Goal: Task Accomplishment & Management: Use online tool/utility

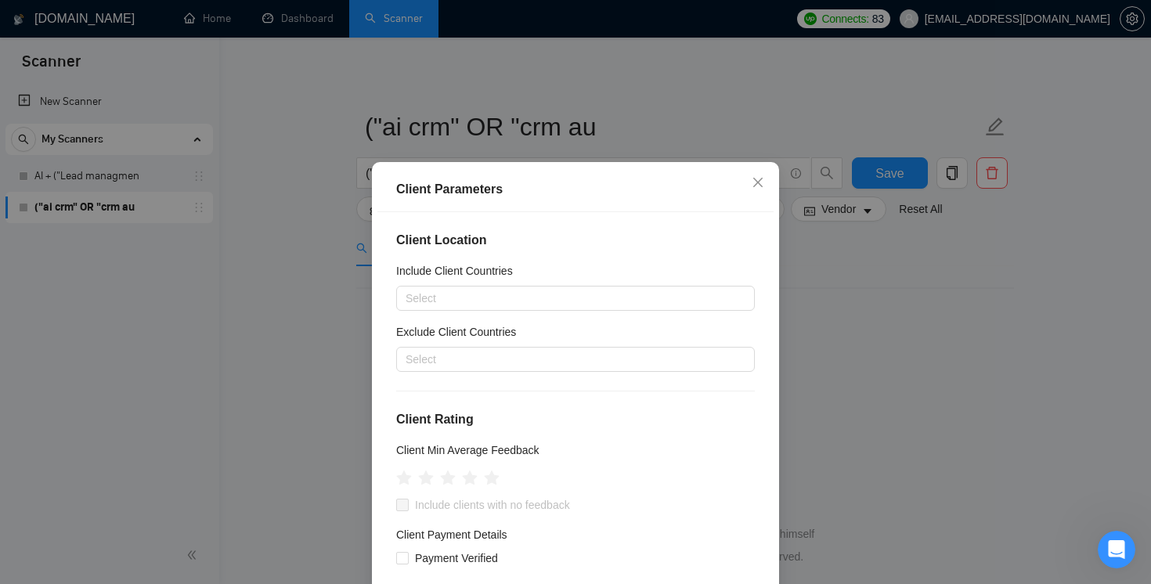
scroll to position [106, 0]
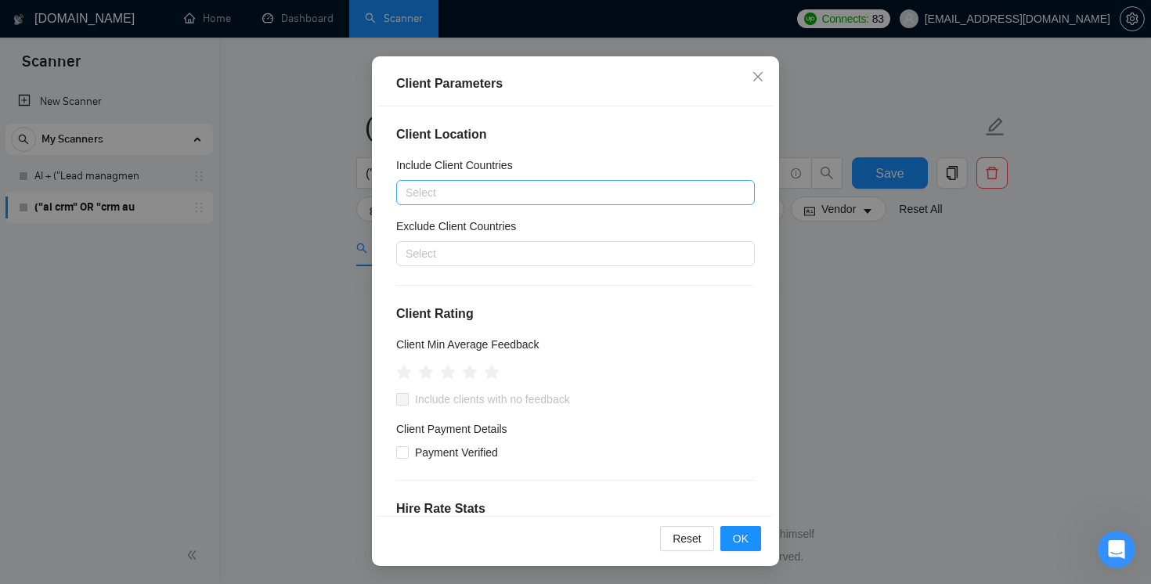
click at [523, 197] on div at bounding box center [567, 192] width 335 height 19
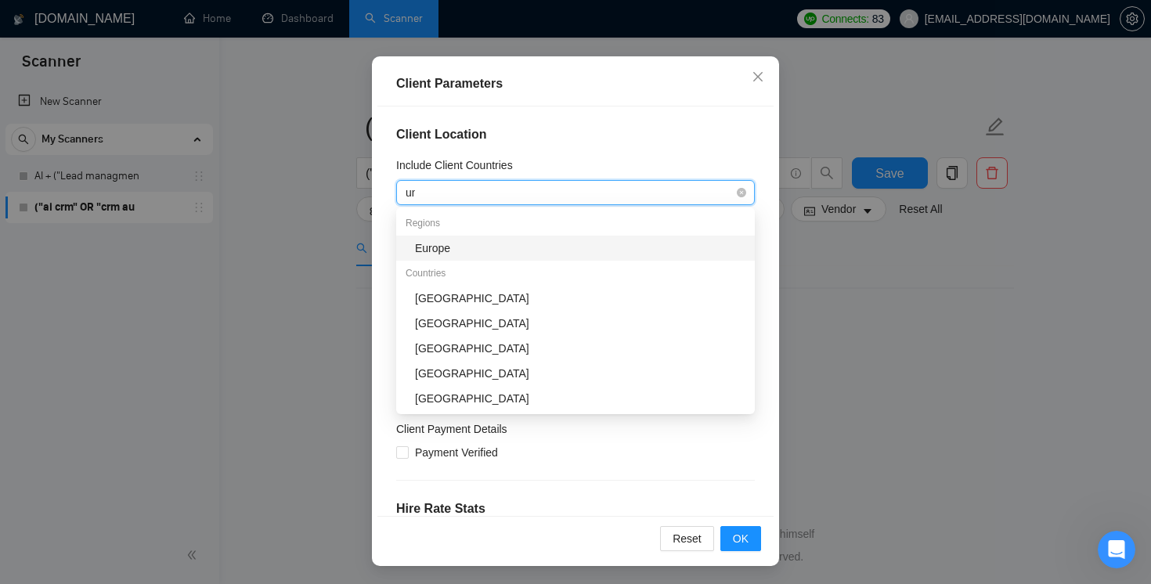
type input "uni"
click at [508, 243] on div "[GEOGRAPHIC_DATA]" at bounding box center [580, 248] width 330 height 17
type input "cana"
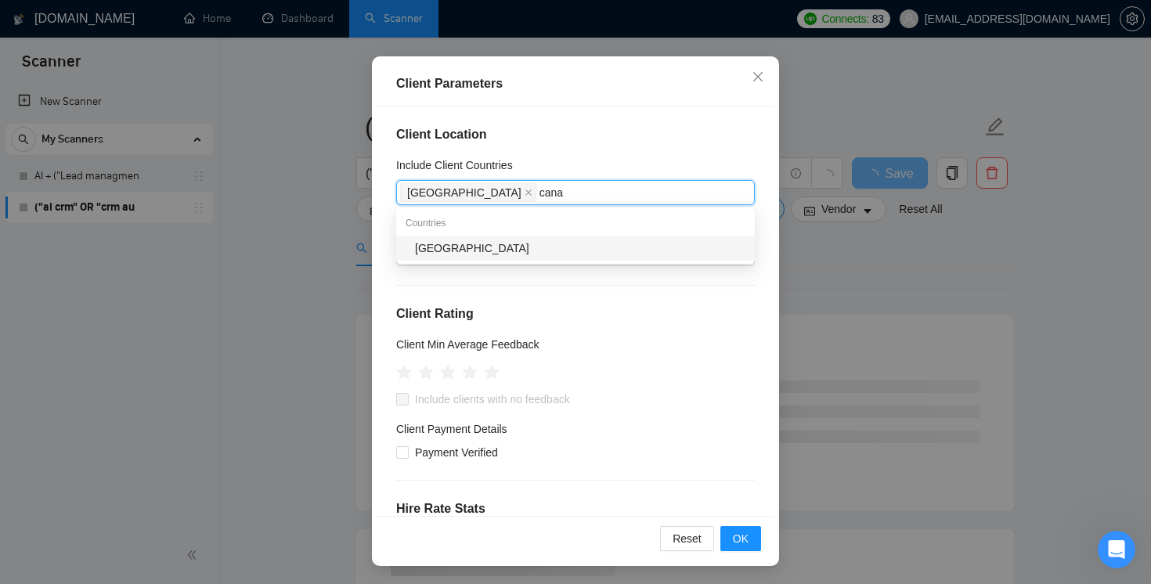
click at [489, 252] on div "[GEOGRAPHIC_DATA]" at bounding box center [580, 248] width 330 height 17
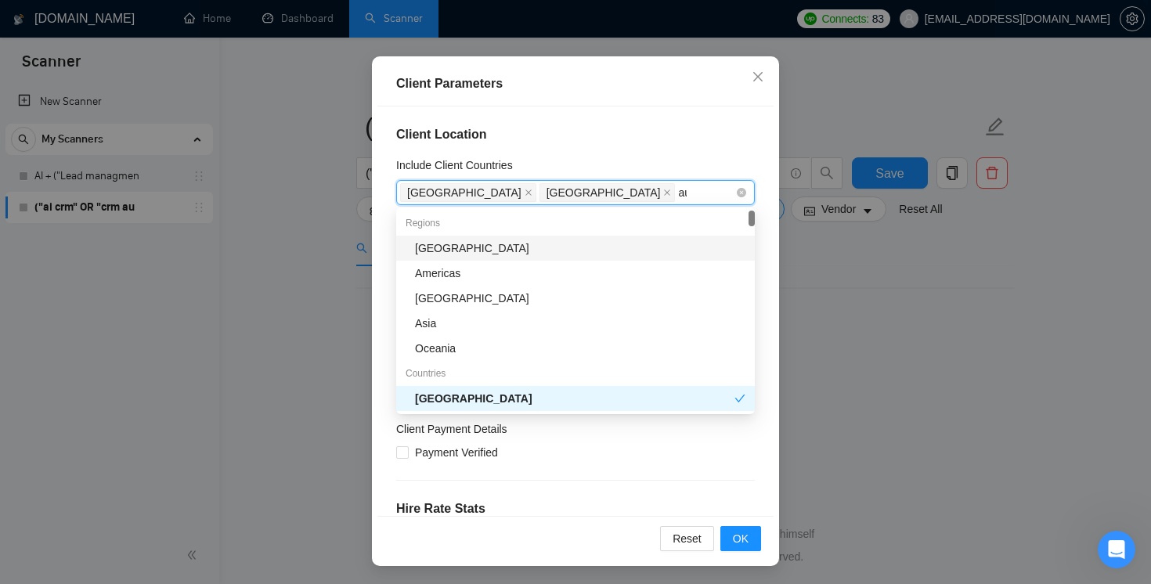
type input "aus"
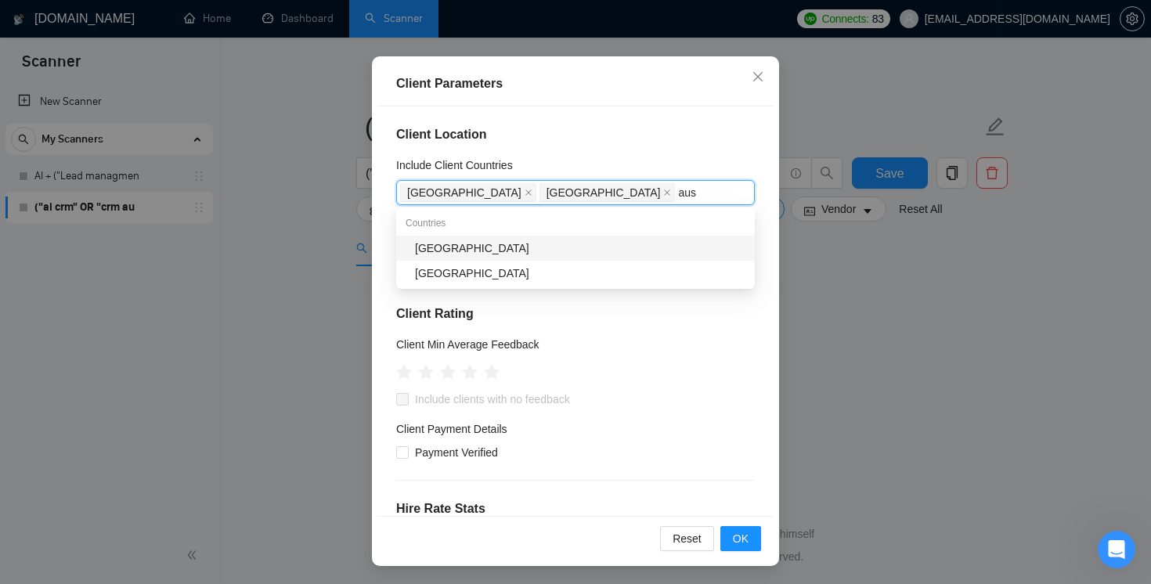
click at [514, 247] on div "[GEOGRAPHIC_DATA]" at bounding box center [580, 248] width 330 height 17
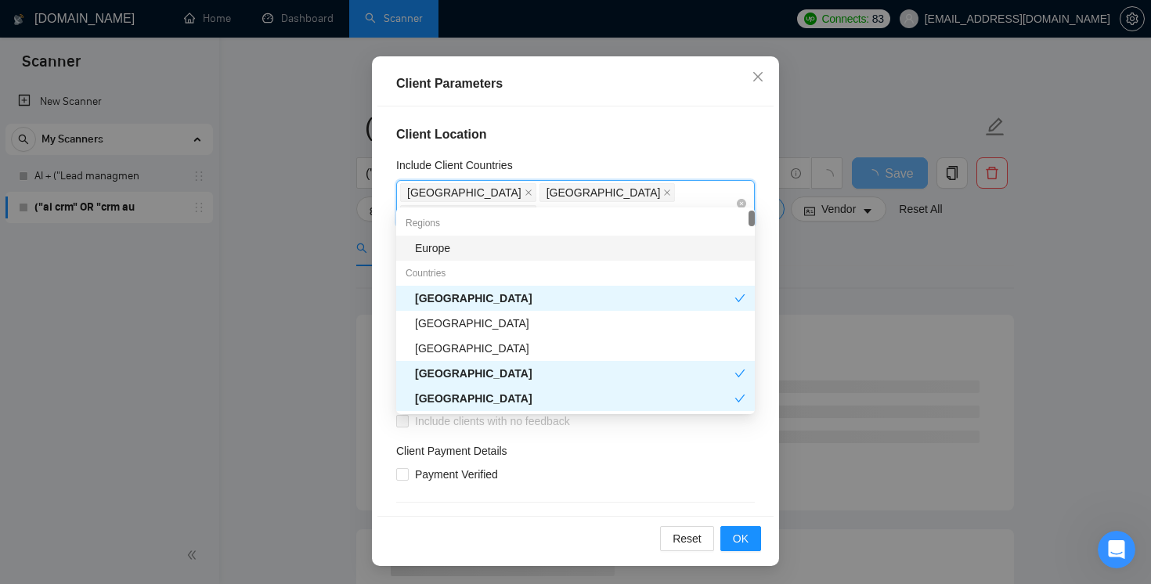
type input "un"
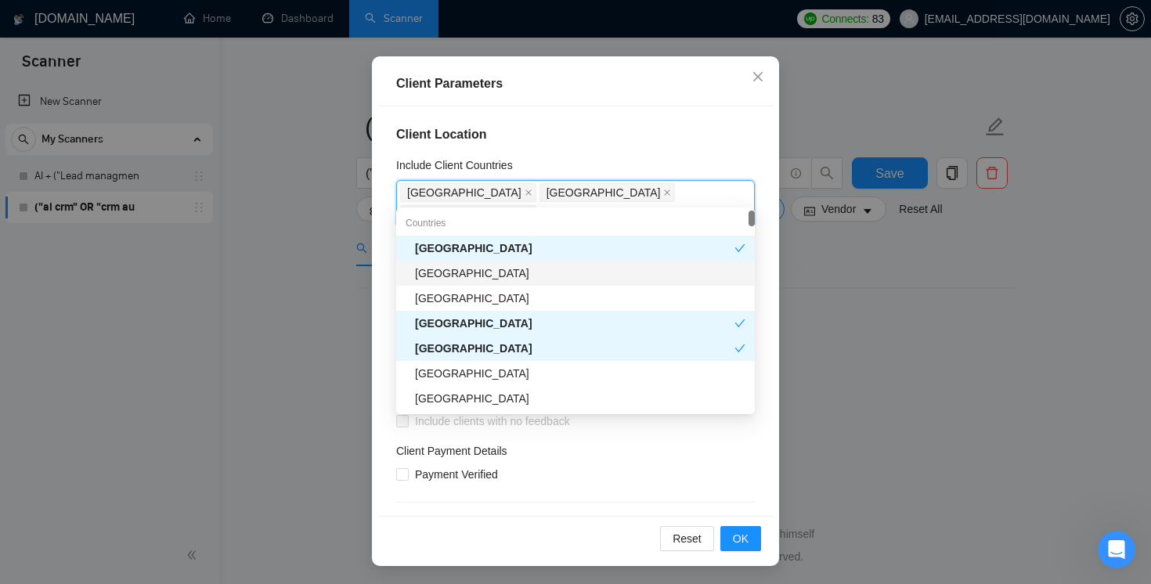
click at [492, 272] on div "[GEOGRAPHIC_DATA]" at bounding box center [580, 273] width 330 height 17
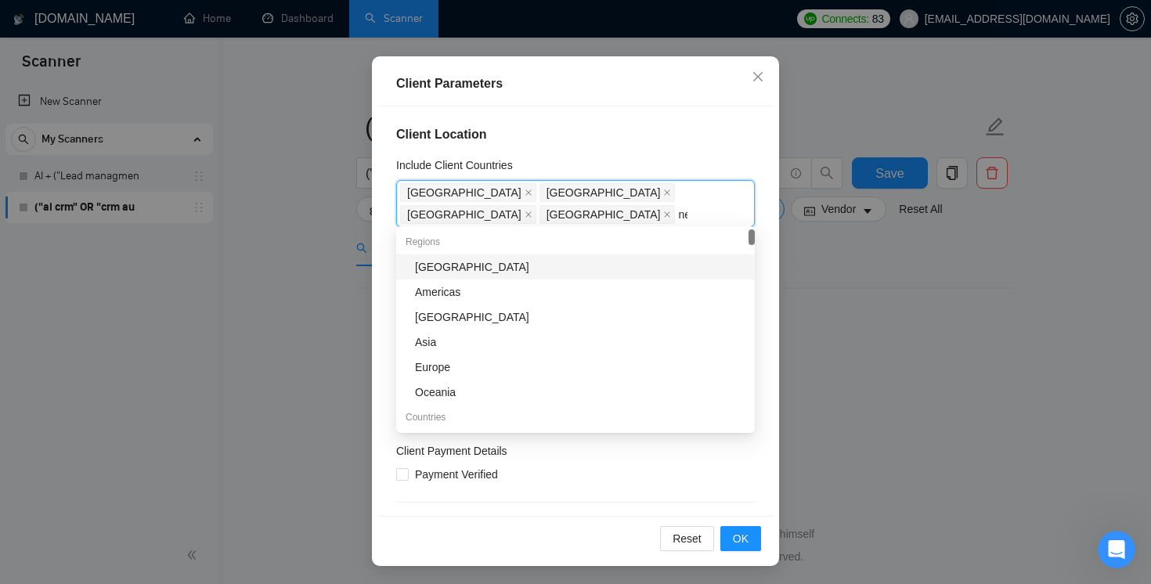
type input "new"
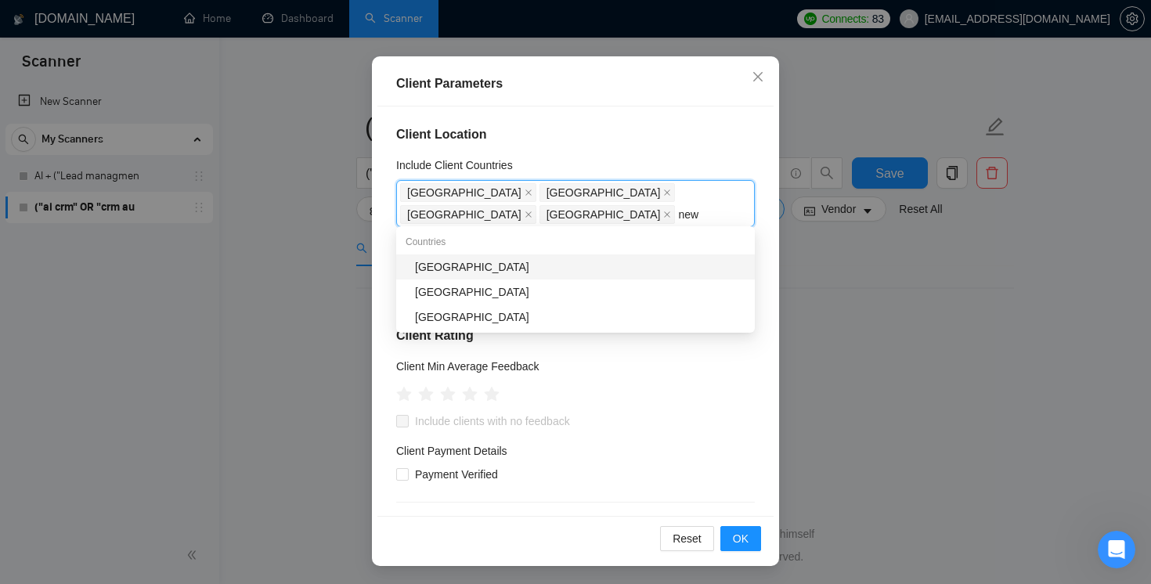
click at [547, 263] on div "[GEOGRAPHIC_DATA]" at bounding box center [580, 266] width 330 height 17
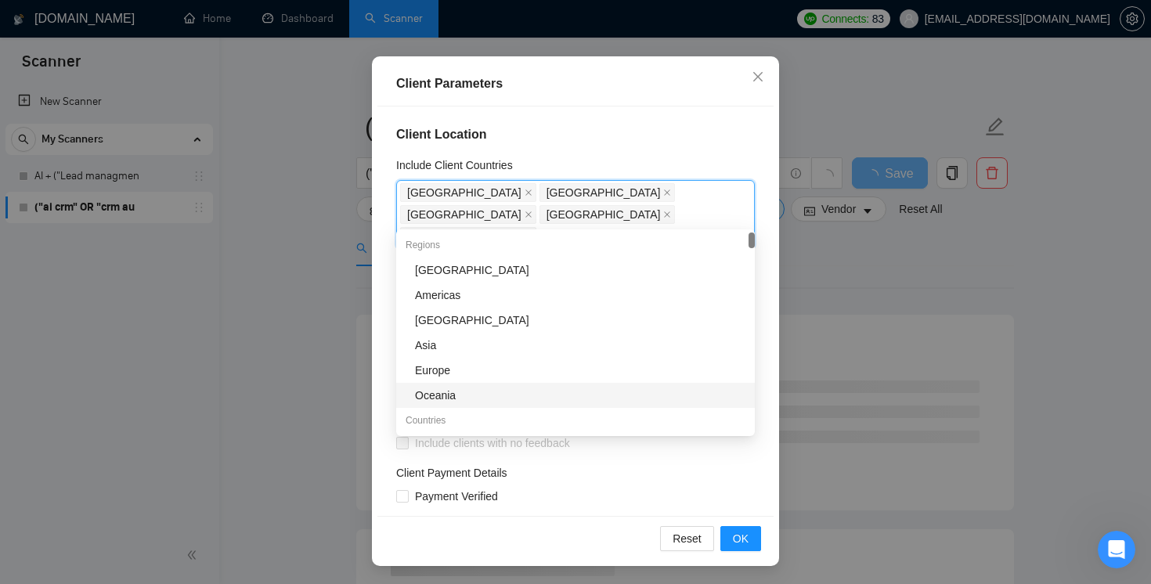
click at [380, 388] on div "Client Location Include Client Countries [GEOGRAPHIC_DATA] [GEOGRAPHIC_DATA] [G…" at bounding box center [575, 310] width 396 height 409
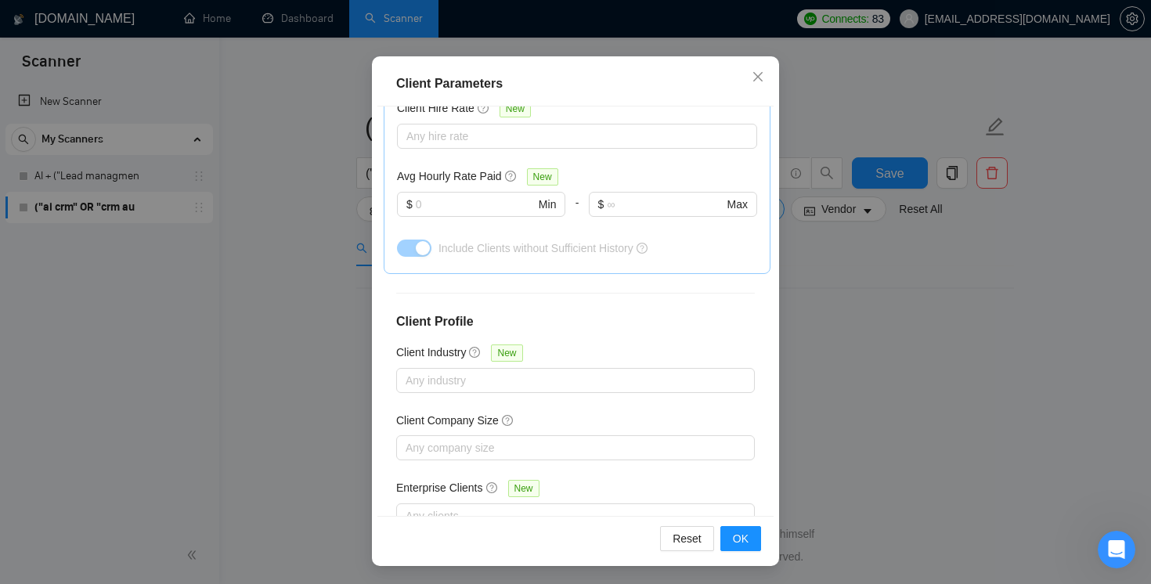
scroll to position [589, 0]
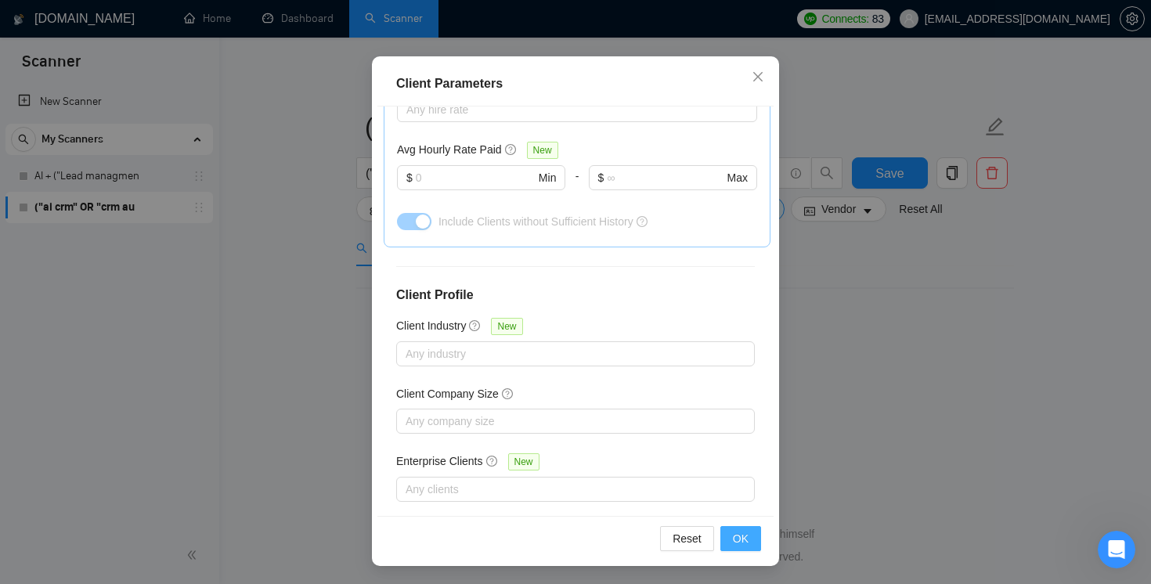
click at [748, 545] on button "OK" at bounding box center [740, 538] width 41 height 25
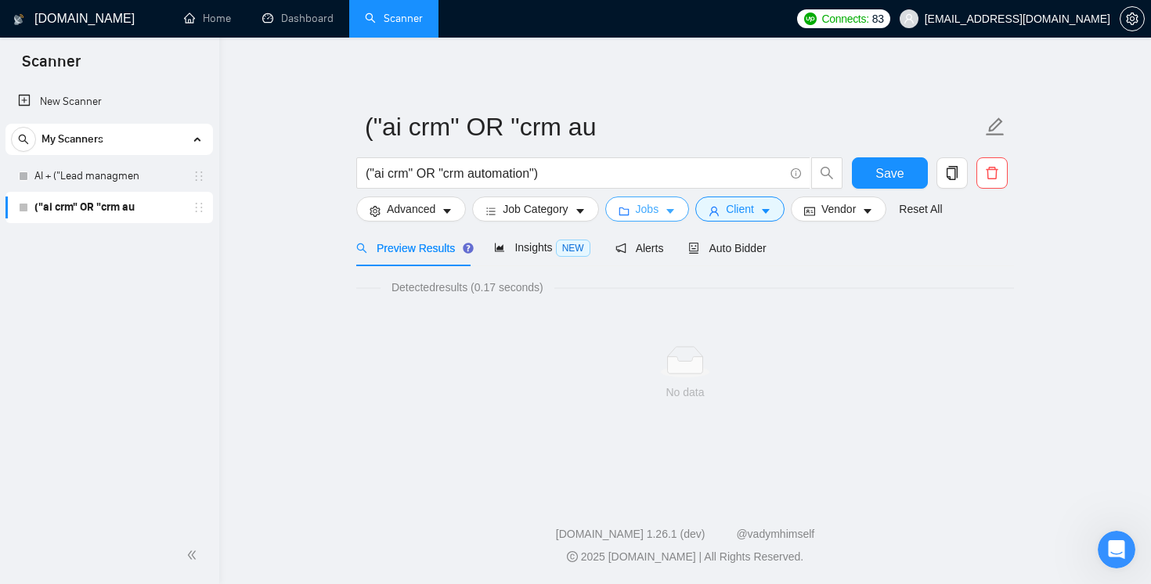
click at [673, 212] on icon "caret-down" at bounding box center [670, 211] width 11 height 11
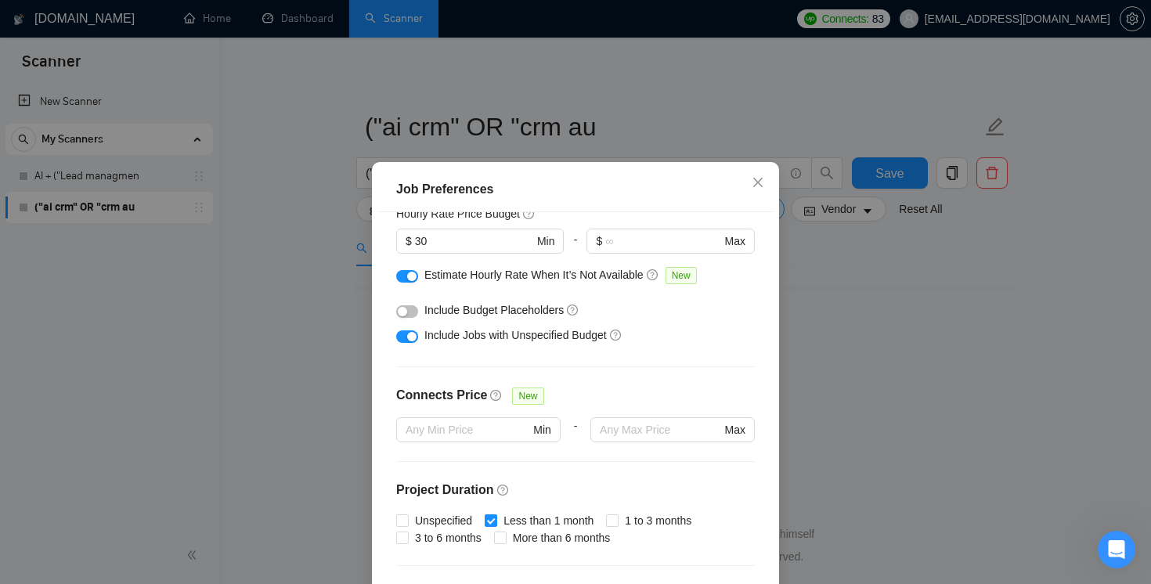
scroll to position [0, 0]
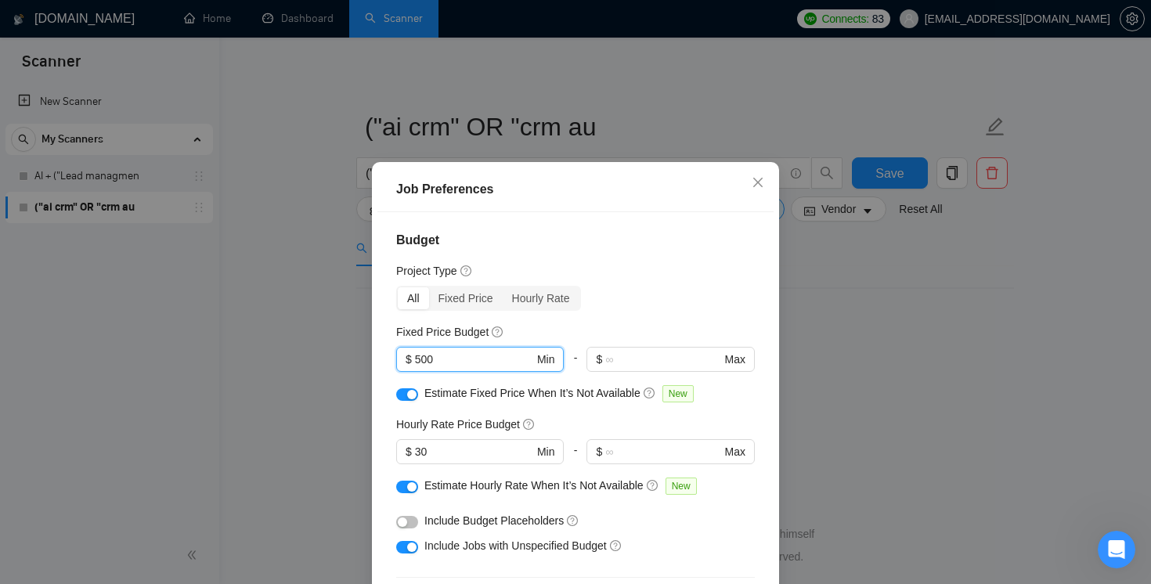
drag, startPoint x: 436, startPoint y: 359, endPoint x: 388, endPoint y: 356, distance: 47.8
click at [388, 359] on div "Budget Project Type All Fixed Price Hourly Rate Fixed Price Budget 500 $ 500 Mi…" at bounding box center [575, 416] width 396 height 409
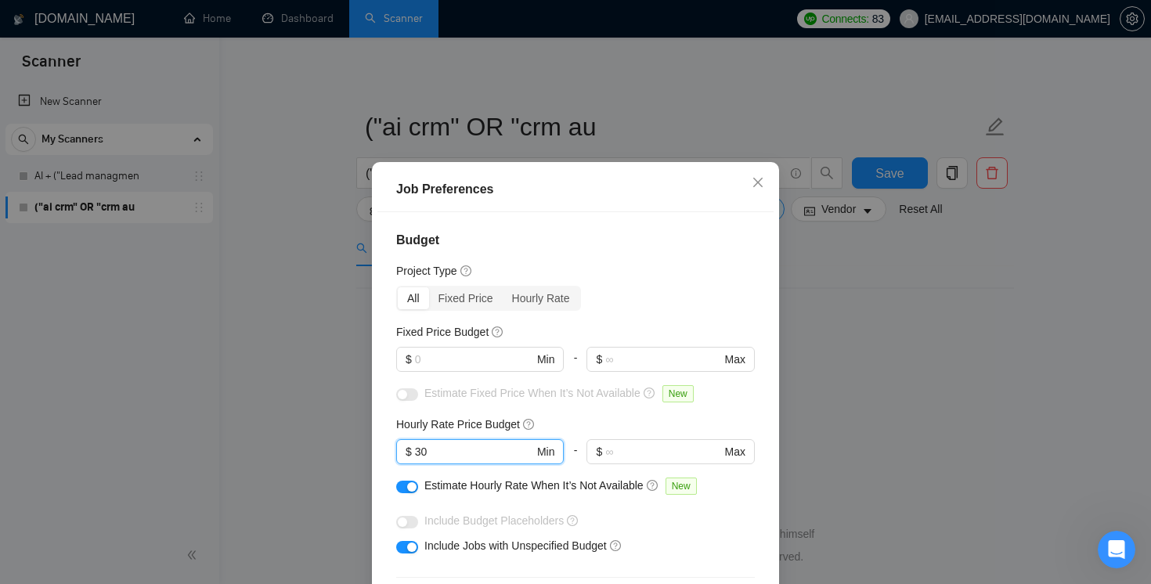
drag, startPoint x: 439, startPoint y: 456, endPoint x: 379, endPoint y: 456, distance: 60.3
click at [379, 456] on div "Budget Project Type All Fixed Price Hourly Rate Fixed Price Budget $ Min - $ Ma…" at bounding box center [575, 416] width 396 height 409
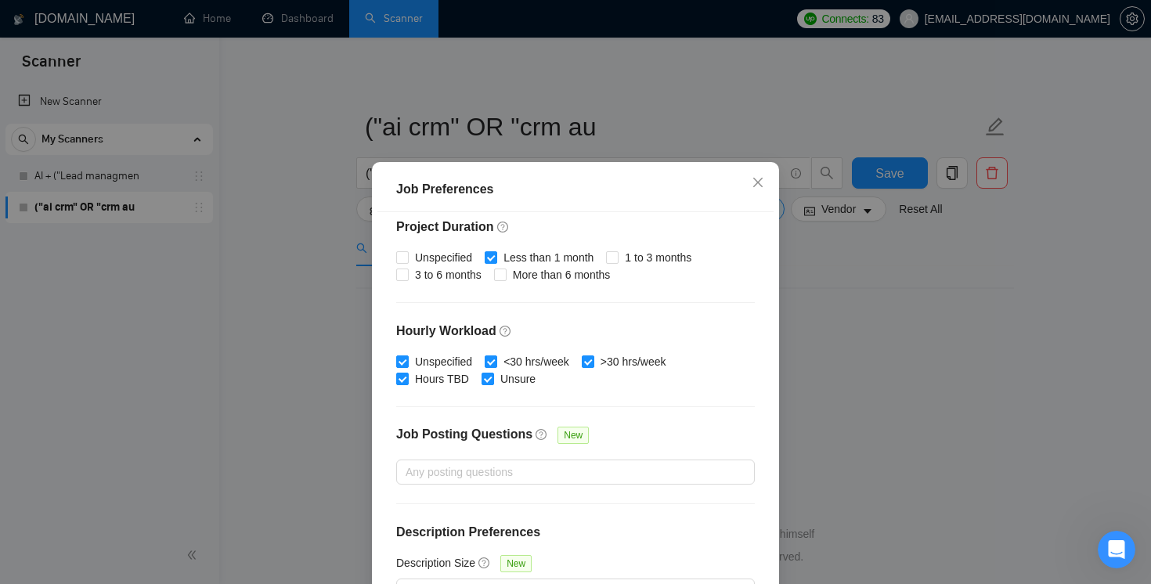
scroll to position [106, 0]
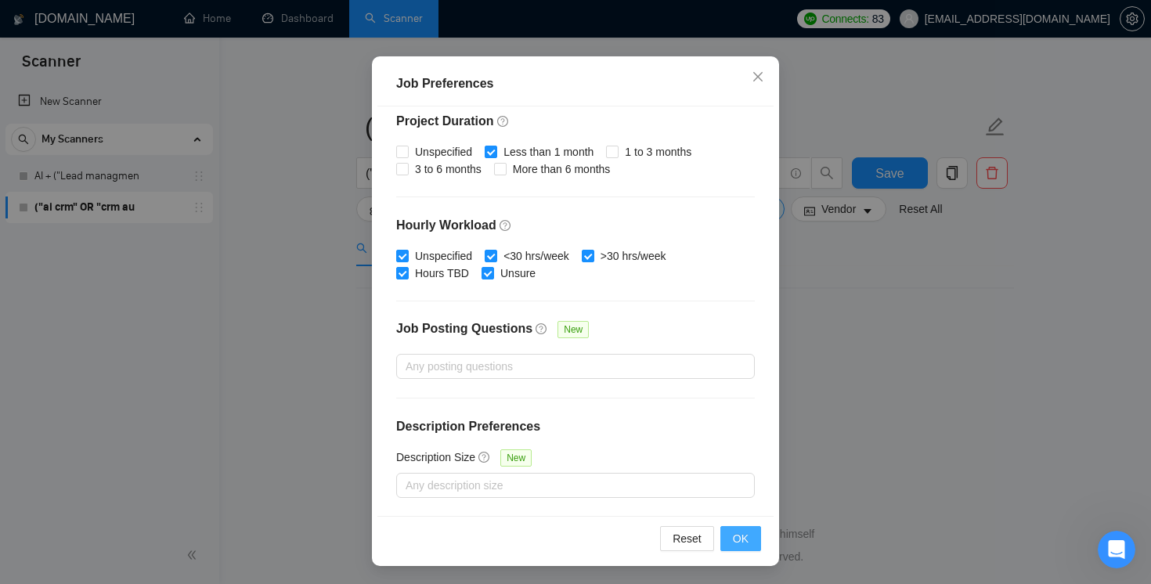
click at [751, 539] on button "OK" at bounding box center [740, 538] width 41 height 25
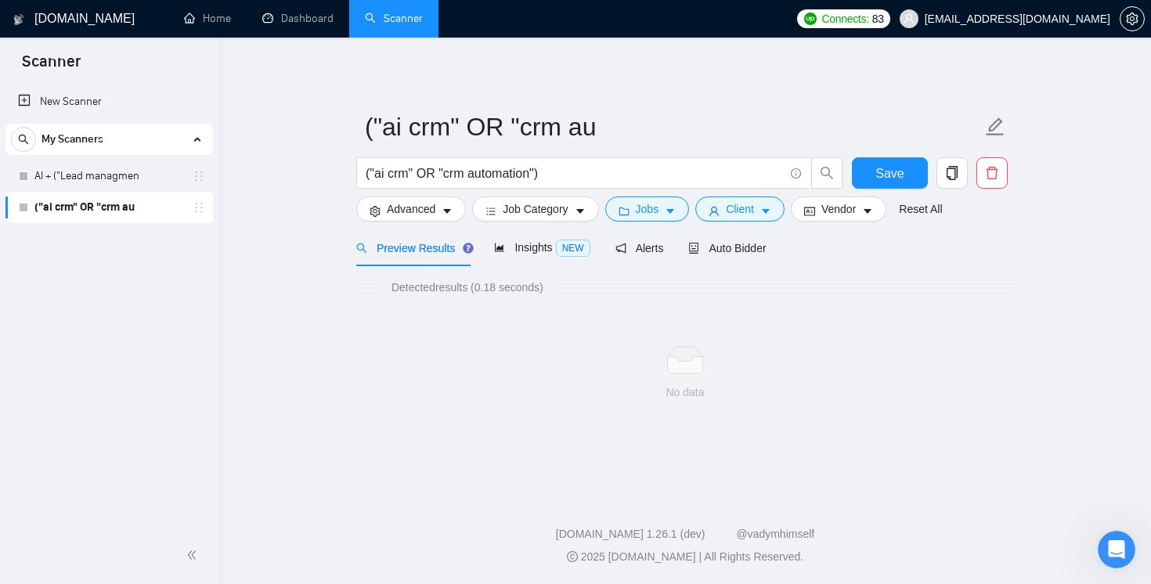
scroll to position [38, 0]
